Goal: Transaction & Acquisition: Purchase product/service

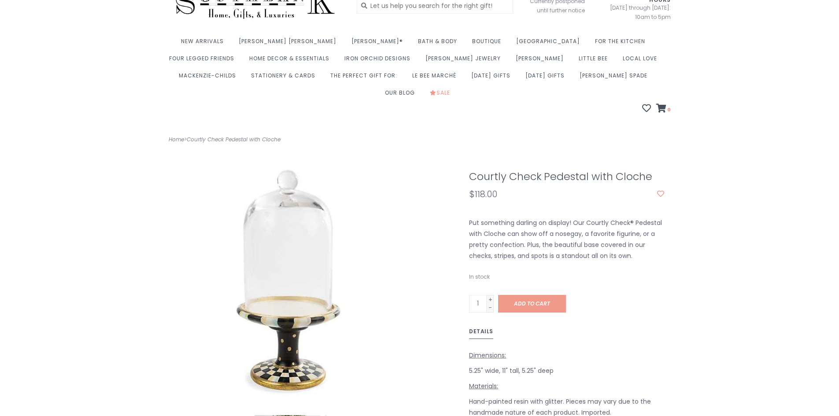
scroll to position [44, 0]
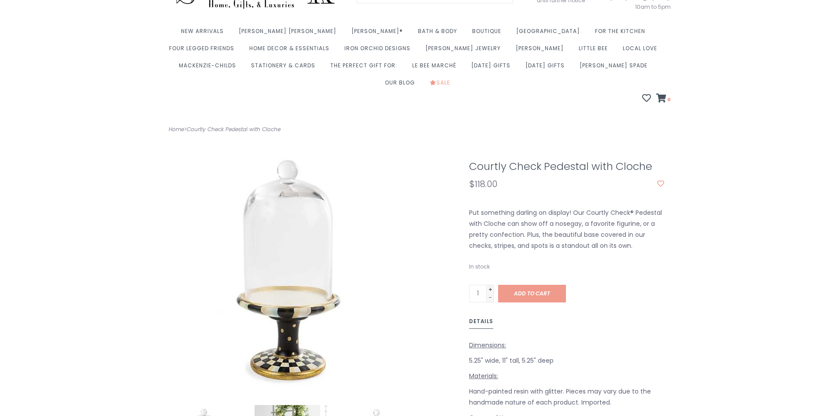
click at [490, 285] on link "+" at bounding box center [490, 289] width 7 height 8
click at [489, 285] on link "+" at bounding box center [490, 289] width 7 height 8
click at [482, 285] on input "1" at bounding box center [478, 294] width 18 height 18
drag, startPoint x: 482, startPoint y: 278, endPoint x: 459, endPoint y: 277, distance: 23.4
click at [459, 277] on div "Courtly Check Pedestal with Cloche $118.00 1 +" at bounding box center [419, 312] width 515 height 357
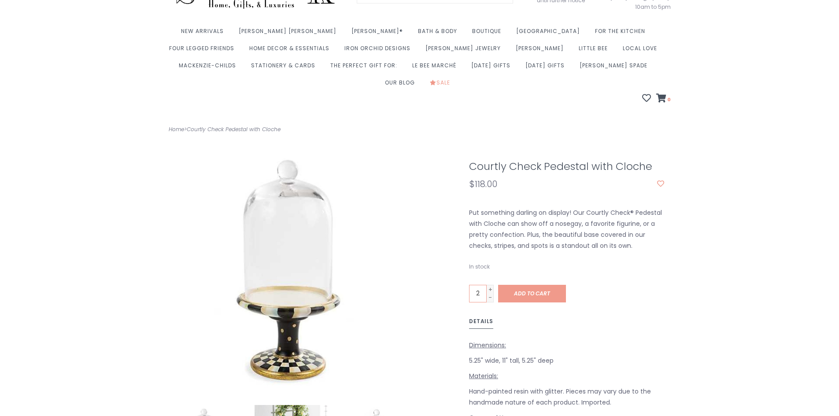
type input "2"
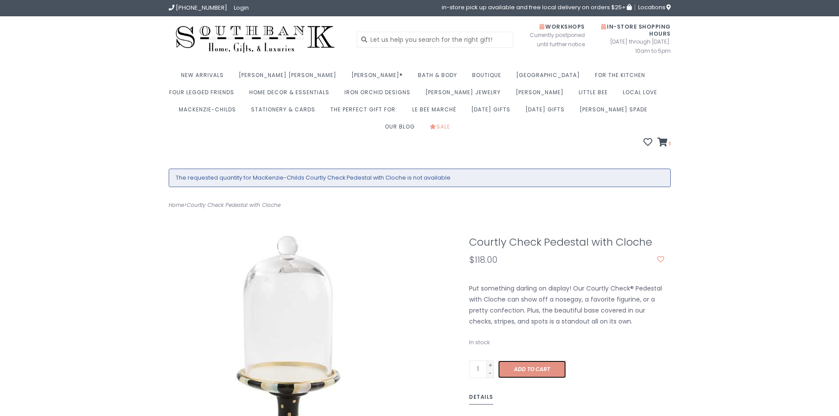
click at [523, 361] on link "Add to cart" at bounding box center [532, 370] width 68 height 18
